Goal: Check status: Check status

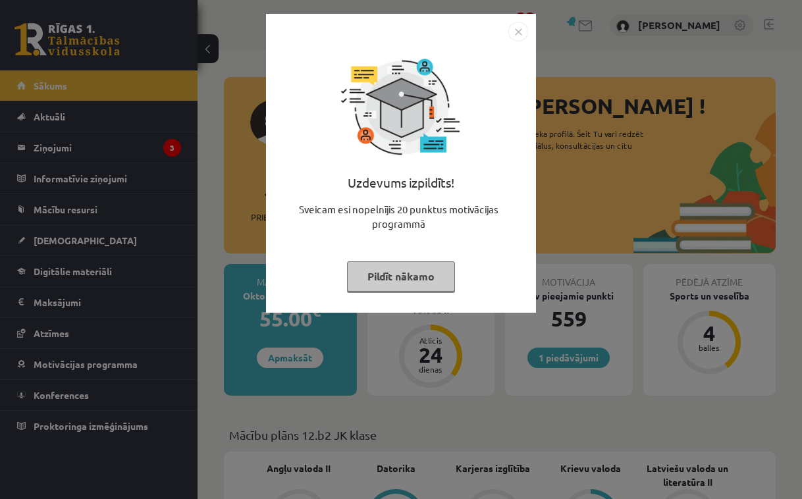
click at [391, 275] on button "Pildīt nākamo" at bounding box center [401, 277] width 108 height 30
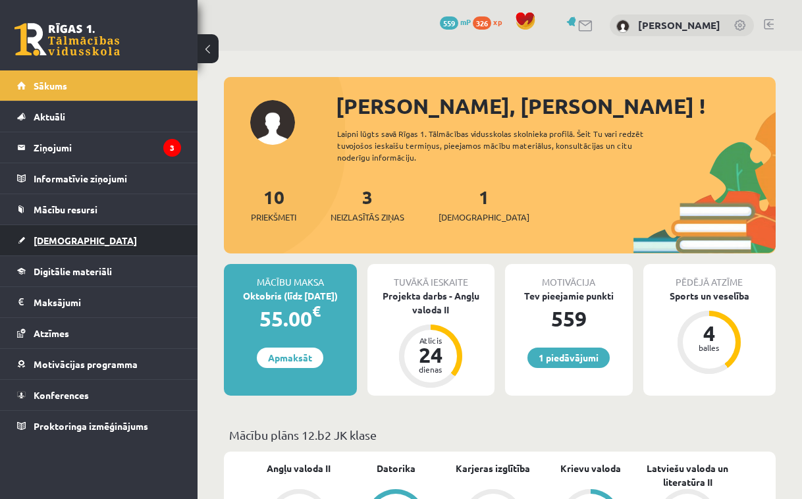
click at [63, 248] on link "[DEMOGRAPHIC_DATA]" at bounding box center [99, 240] width 164 height 30
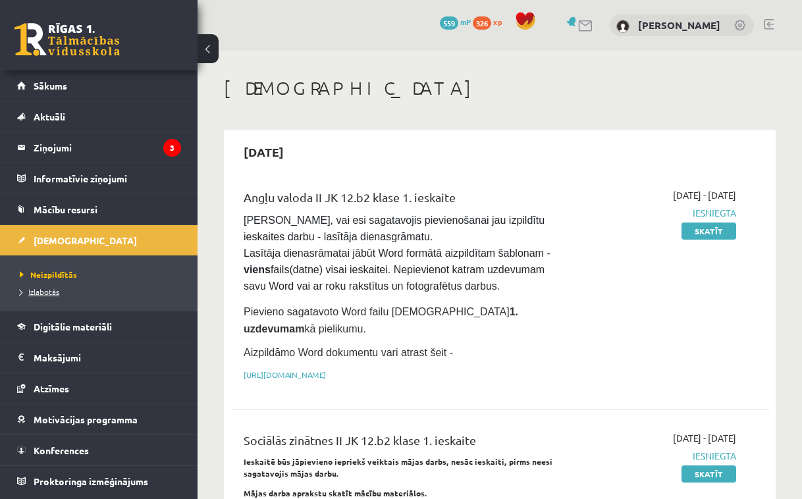
click at [49, 290] on span "Izlabotās" at bounding box center [40, 292] width 40 height 11
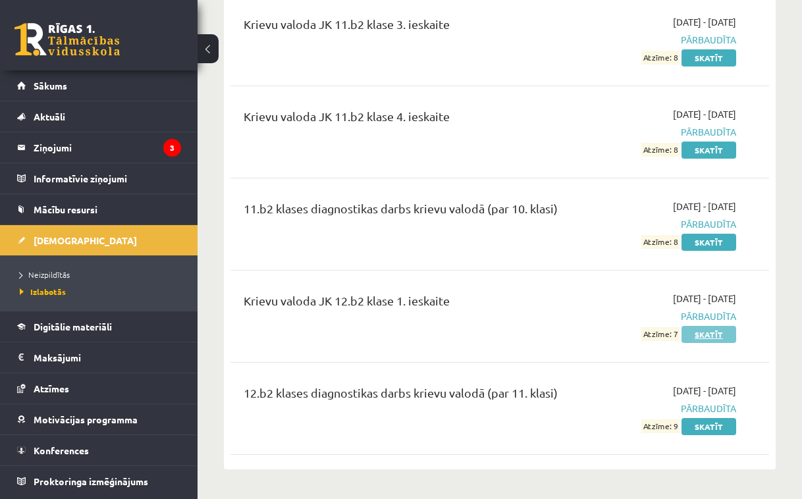
scroll to position [776, 0]
click at [712, 343] on link "Skatīt" at bounding box center [709, 333] width 55 height 17
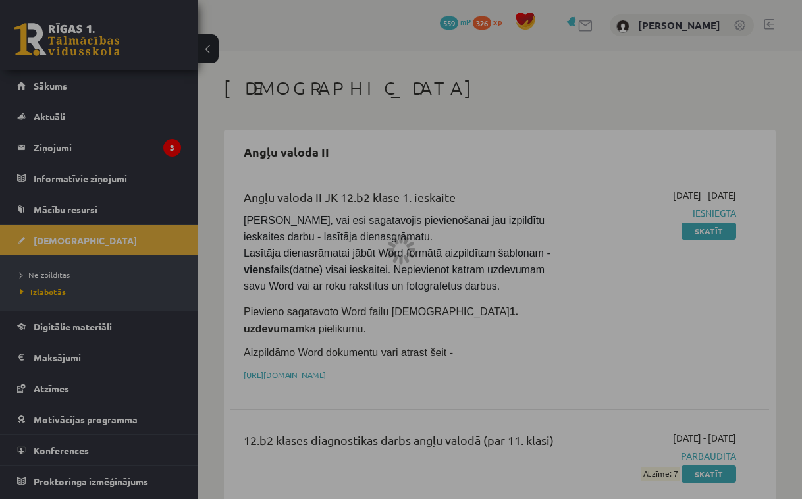
scroll to position [776, 0]
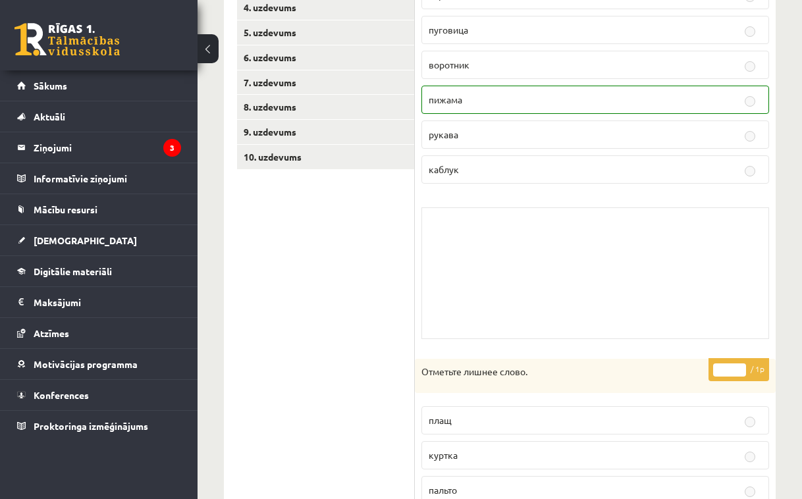
scroll to position [282, 0]
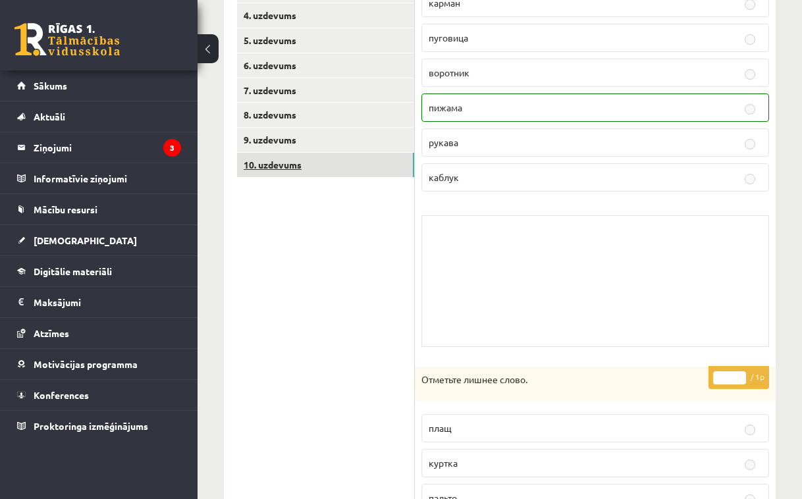
click at [337, 168] on link "10. uzdevums" at bounding box center [325, 165] width 177 height 24
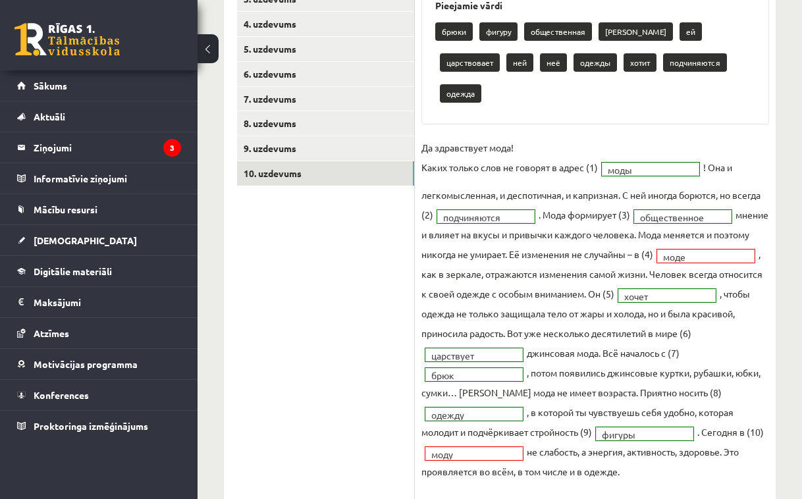
scroll to position [270, 0]
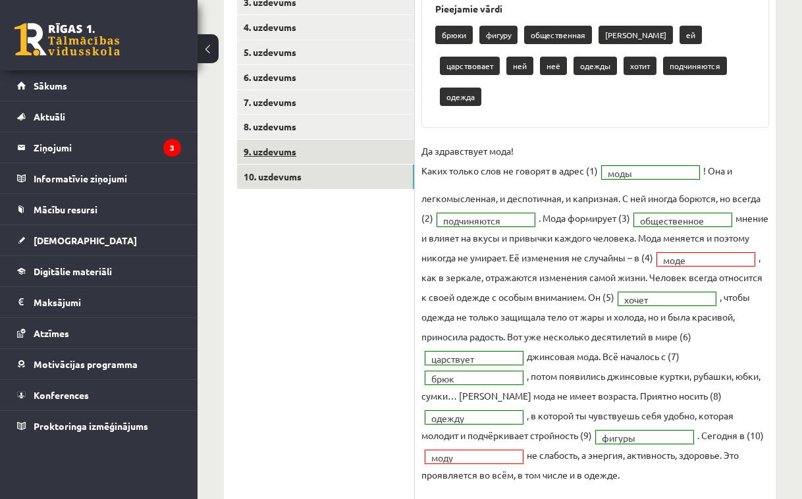
click at [329, 152] on link "9. uzdevums" at bounding box center [325, 152] width 177 height 24
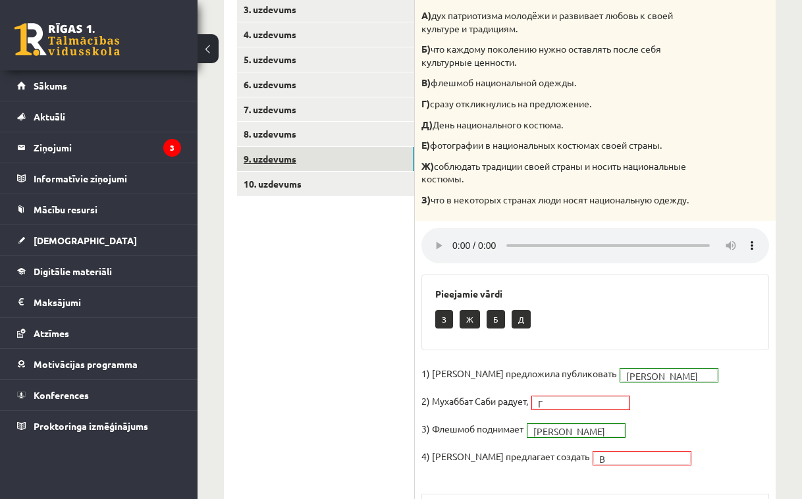
scroll to position [264, 0]
click at [314, 129] on link "8. uzdevums" at bounding box center [325, 133] width 177 height 24
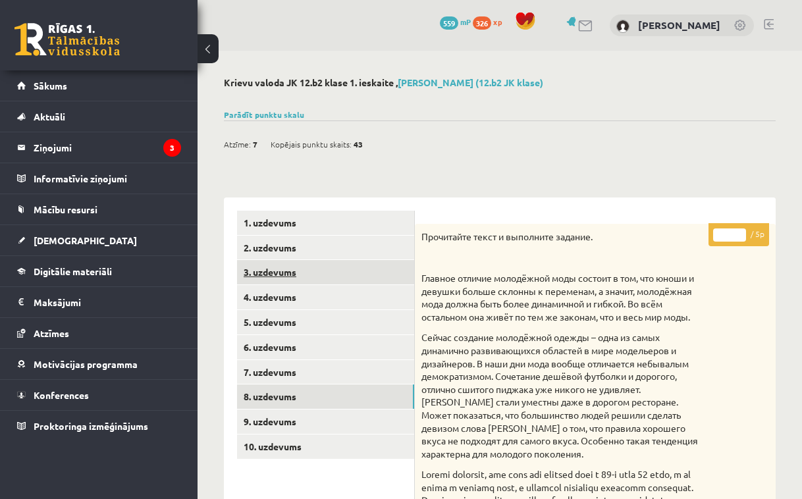
scroll to position [0, 0]
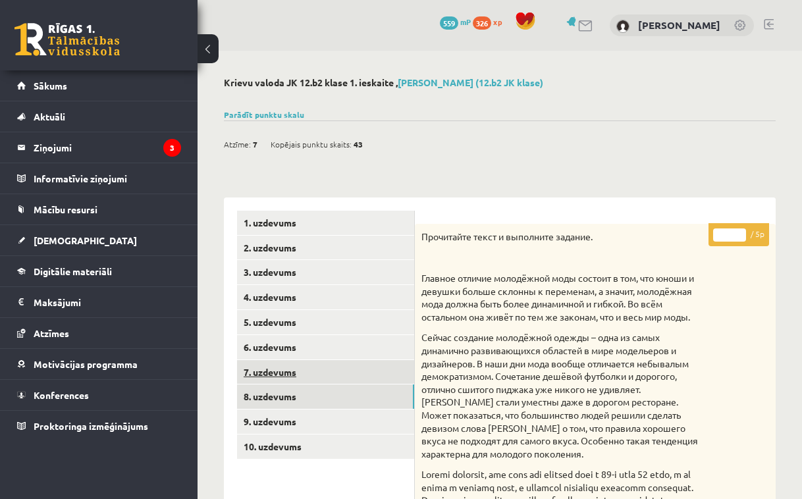
click at [270, 370] on link "7. uzdevums" at bounding box center [325, 372] width 177 height 24
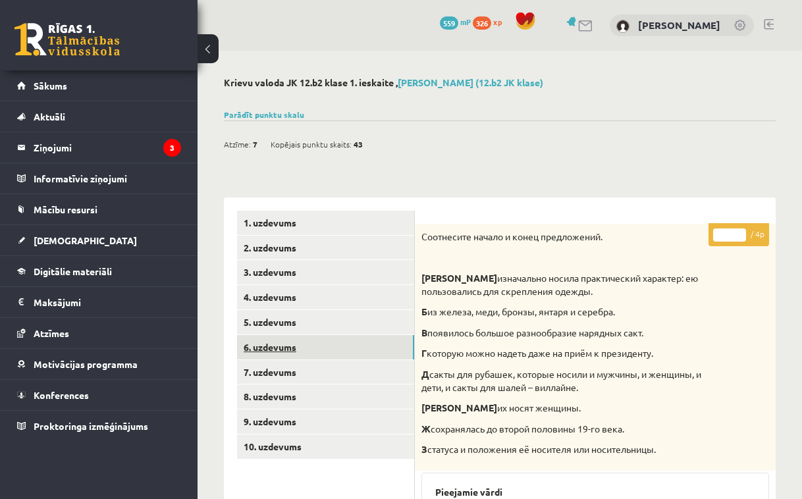
click at [284, 344] on link "6. uzdevums" at bounding box center [325, 347] width 177 height 24
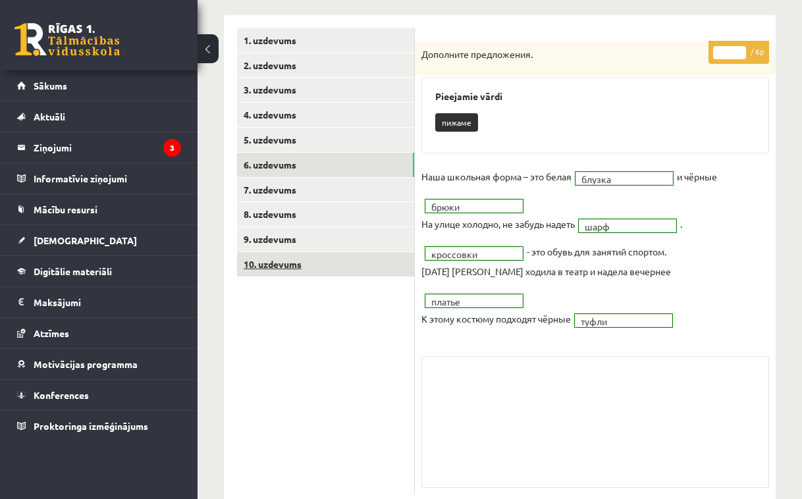
scroll to position [181, 0]
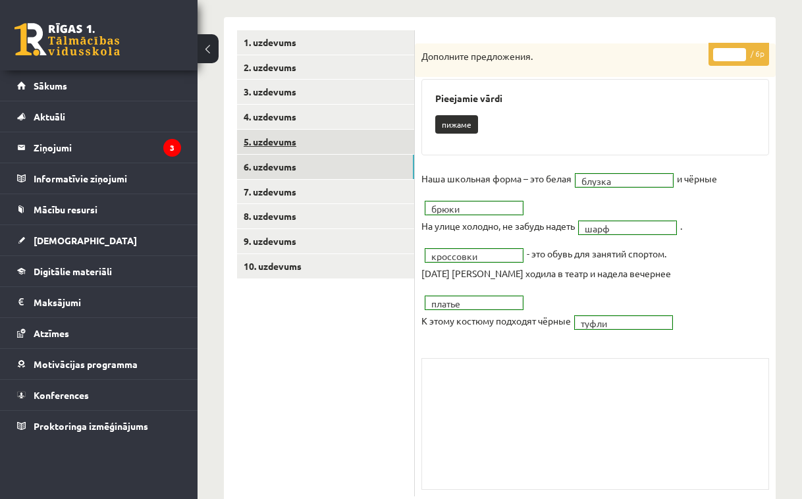
click at [324, 140] on link "5. uzdevums" at bounding box center [325, 142] width 177 height 24
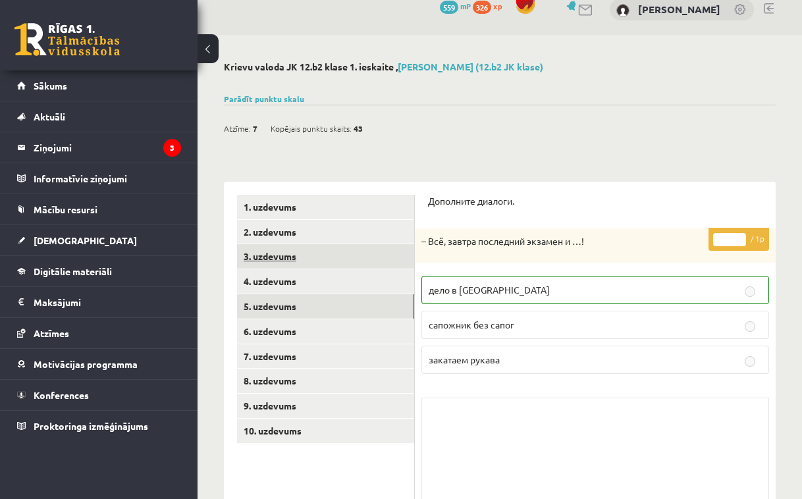
scroll to position [2, 0]
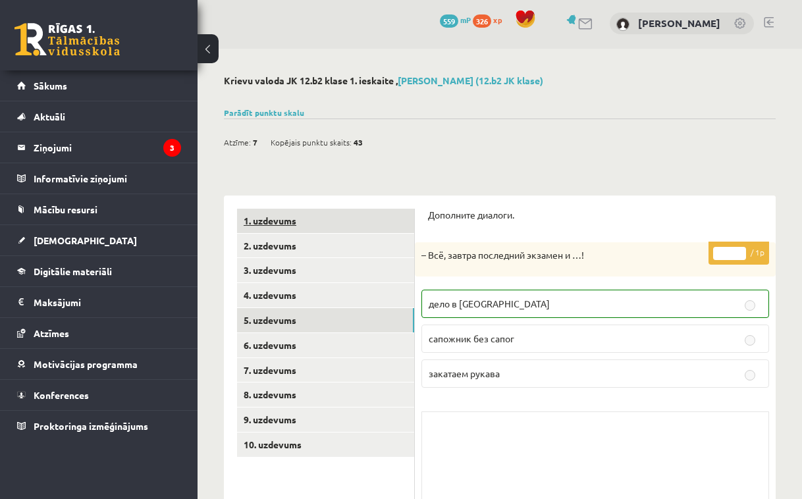
click at [331, 224] on link "1. uzdevums" at bounding box center [325, 221] width 177 height 24
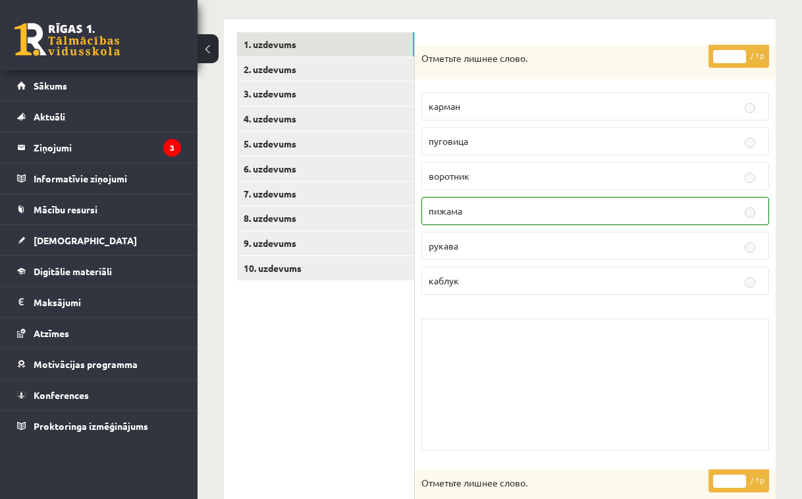
scroll to position [29, 0]
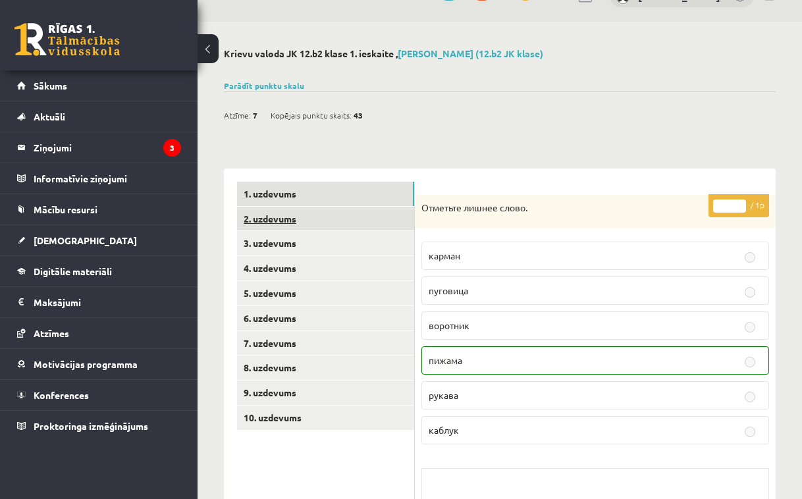
click at [300, 221] on link "2. uzdevums" at bounding box center [325, 219] width 177 height 24
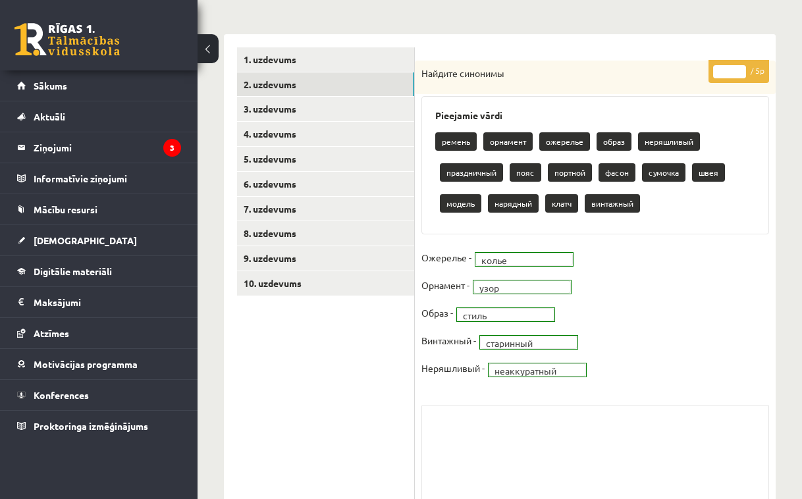
scroll to position [81, 0]
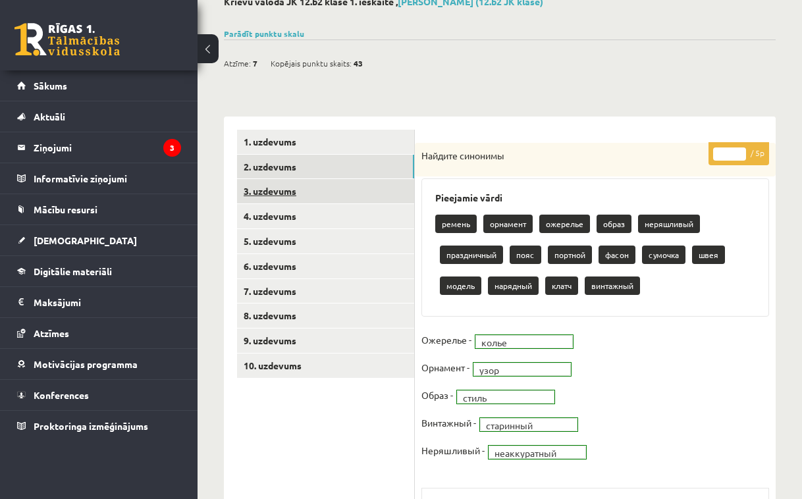
click at [293, 194] on link "3. uzdevums" at bounding box center [325, 191] width 177 height 24
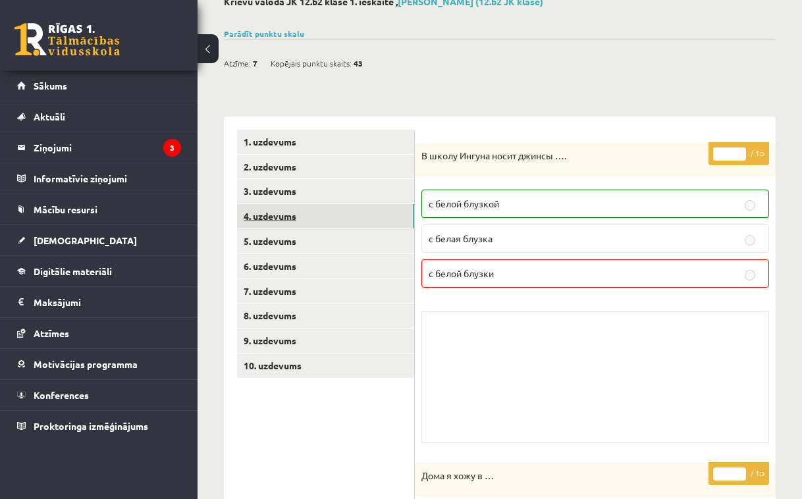
click at [293, 223] on link "4. uzdevums" at bounding box center [325, 216] width 177 height 24
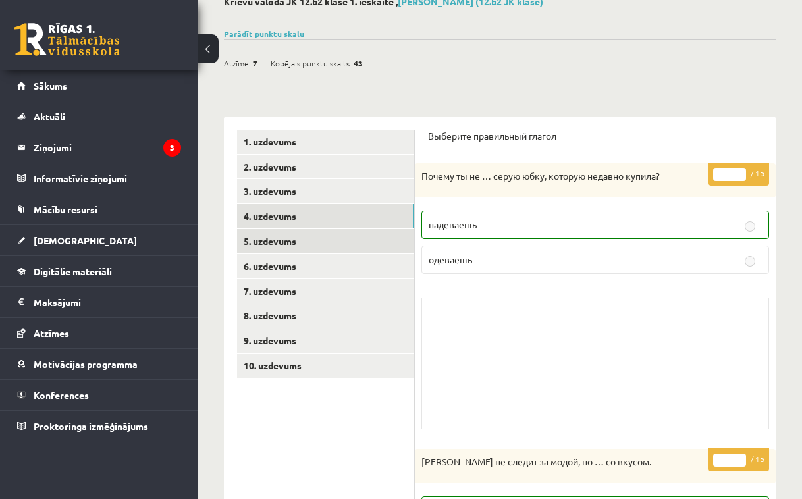
click at [293, 243] on link "5. uzdevums" at bounding box center [325, 241] width 177 height 24
